Goal: Information Seeking & Learning: Learn about a topic

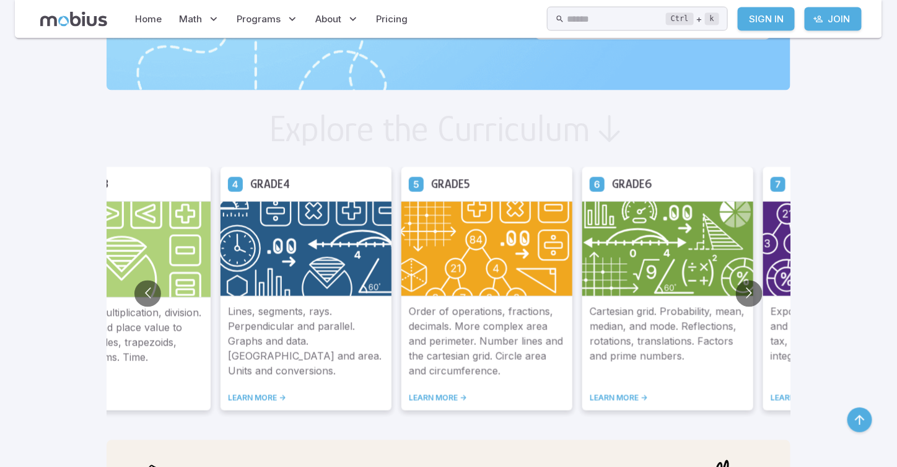
scroll to position [620, 0]
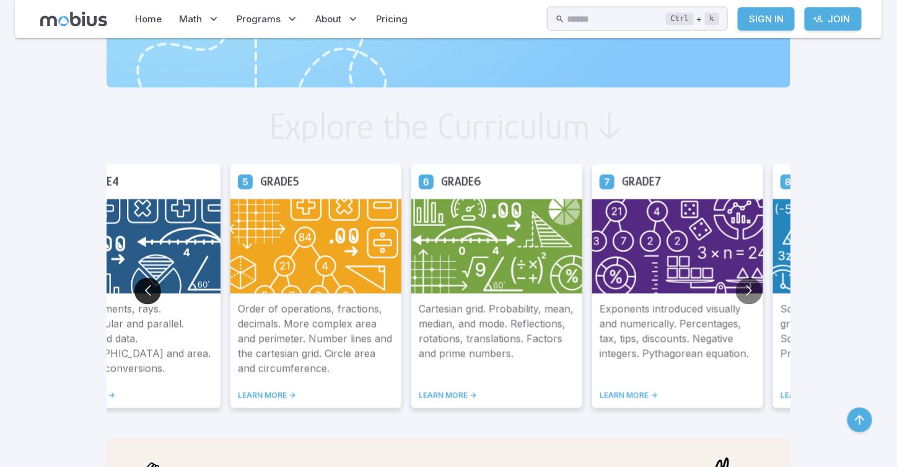
click at [147, 286] on button "Go to previous slide" at bounding box center [147, 291] width 27 height 27
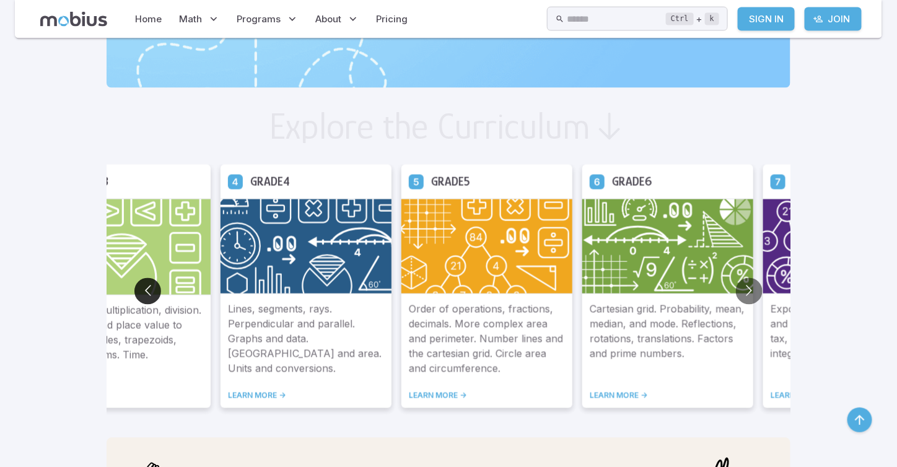
click at [147, 299] on button "Go to previous slide" at bounding box center [147, 291] width 27 height 27
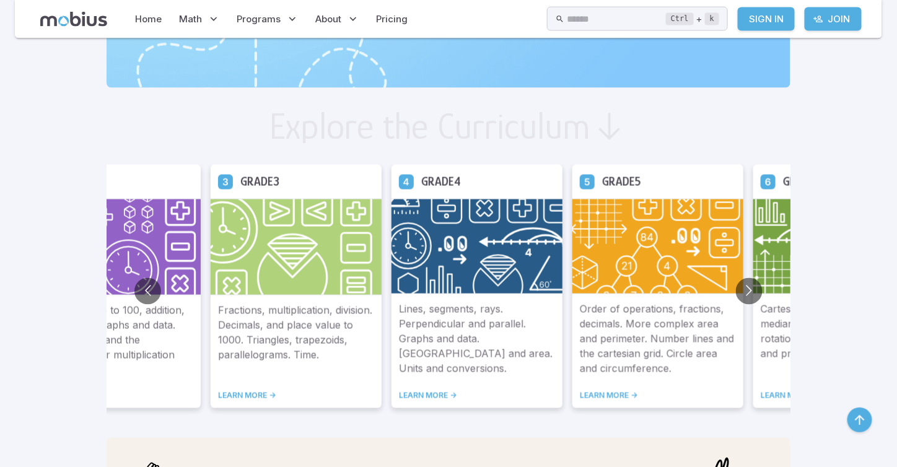
click at [321, 241] on img at bounding box center [296, 247] width 171 height 97
click at [250, 398] on link "LEARN MORE ->" at bounding box center [296, 396] width 156 height 10
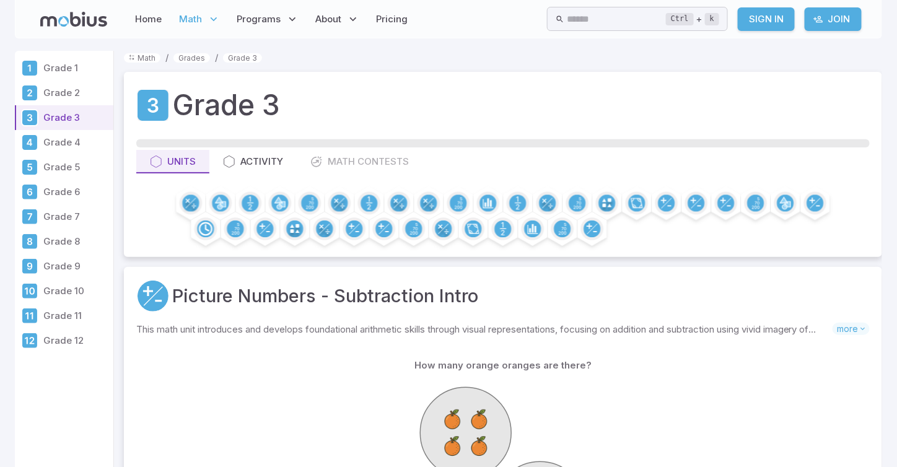
click at [71, 22] on icon at bounding box center [73, 19] width 67 height 15
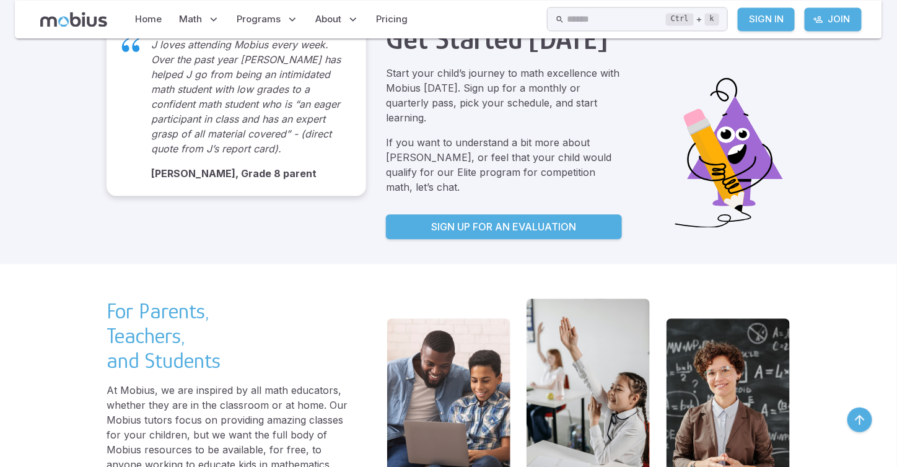
scroll to position [2478, 0]
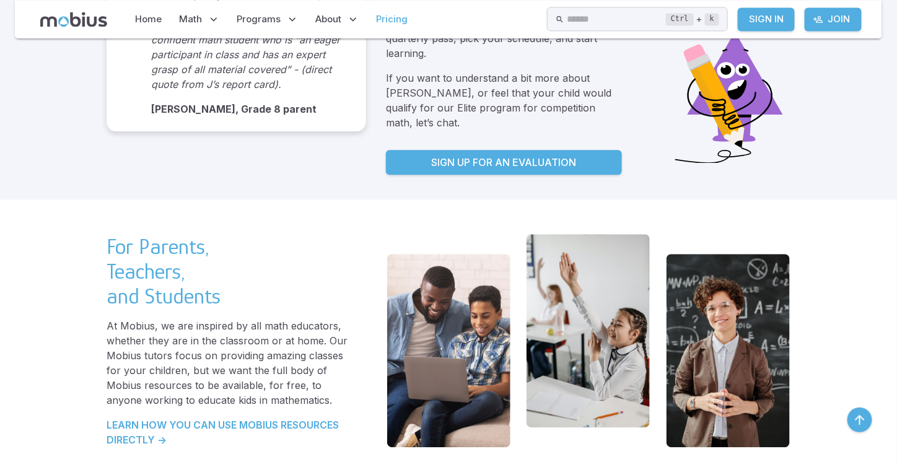
click at [385, 21] on link "Pricing" at bounding box center [392, 19] width 39 height 29
